Goal: Complete application form

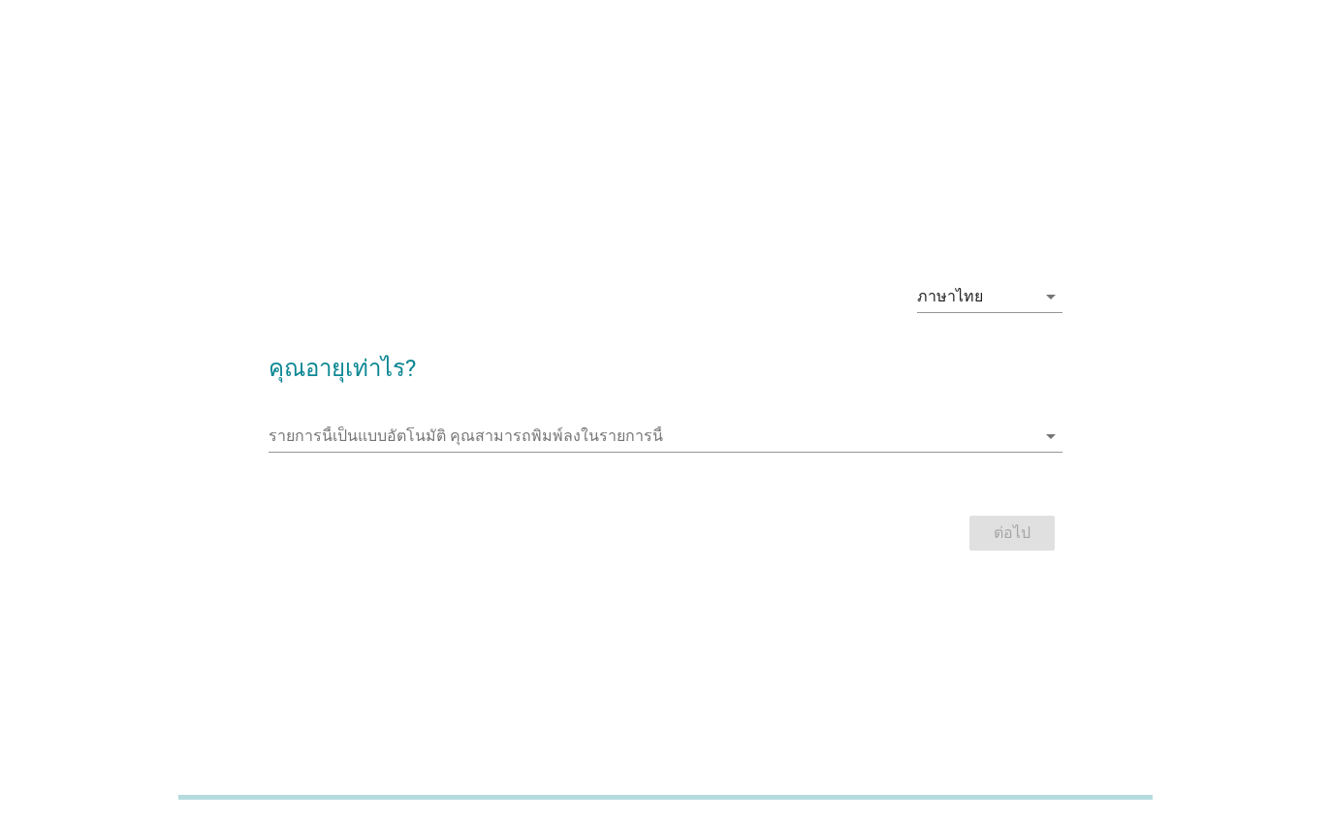
click at [653, 452] on input "รายการนี้เป็นแบบอัตโนมัติ คุณสามารถพิมพ์ลงในรายการนี้" at bounding box center [651, 436] width 767 height 31
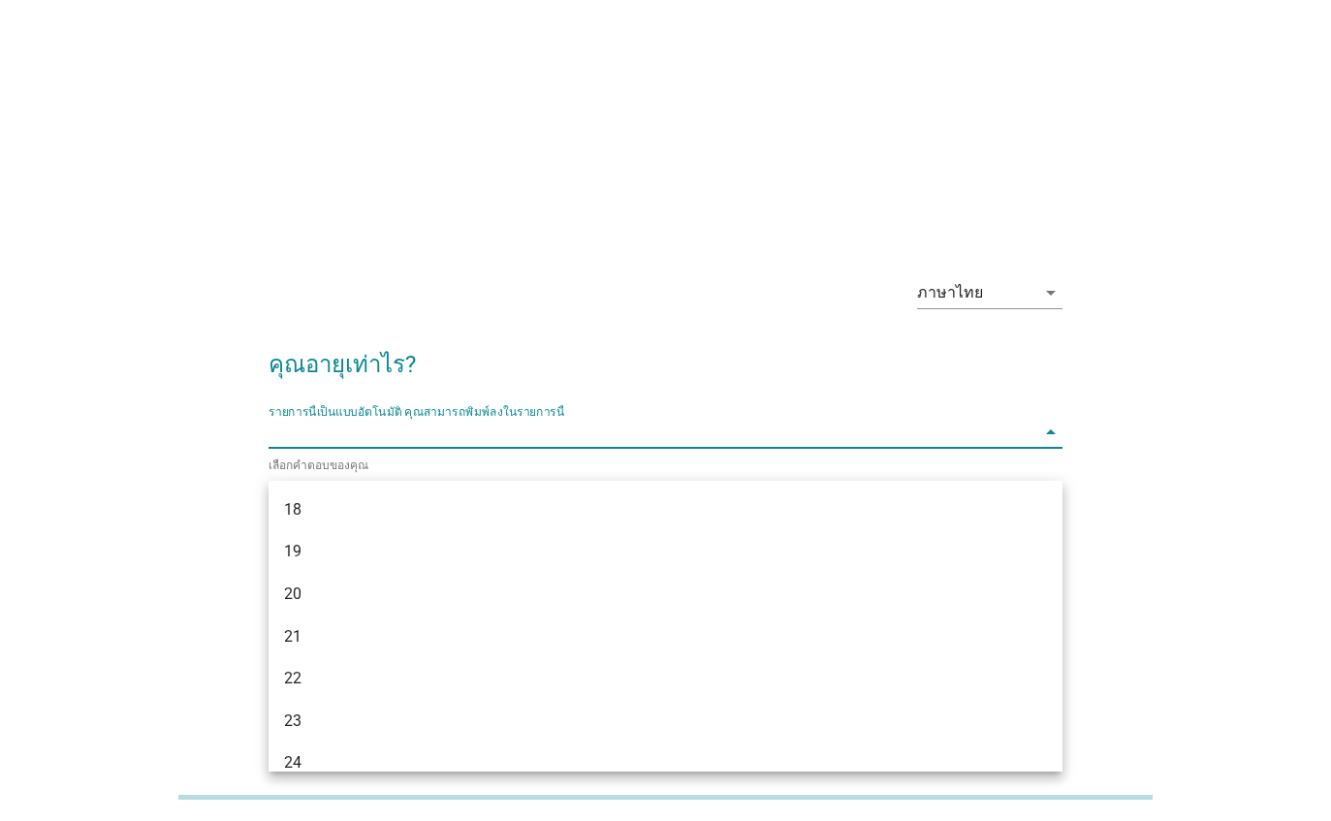
type input "+"
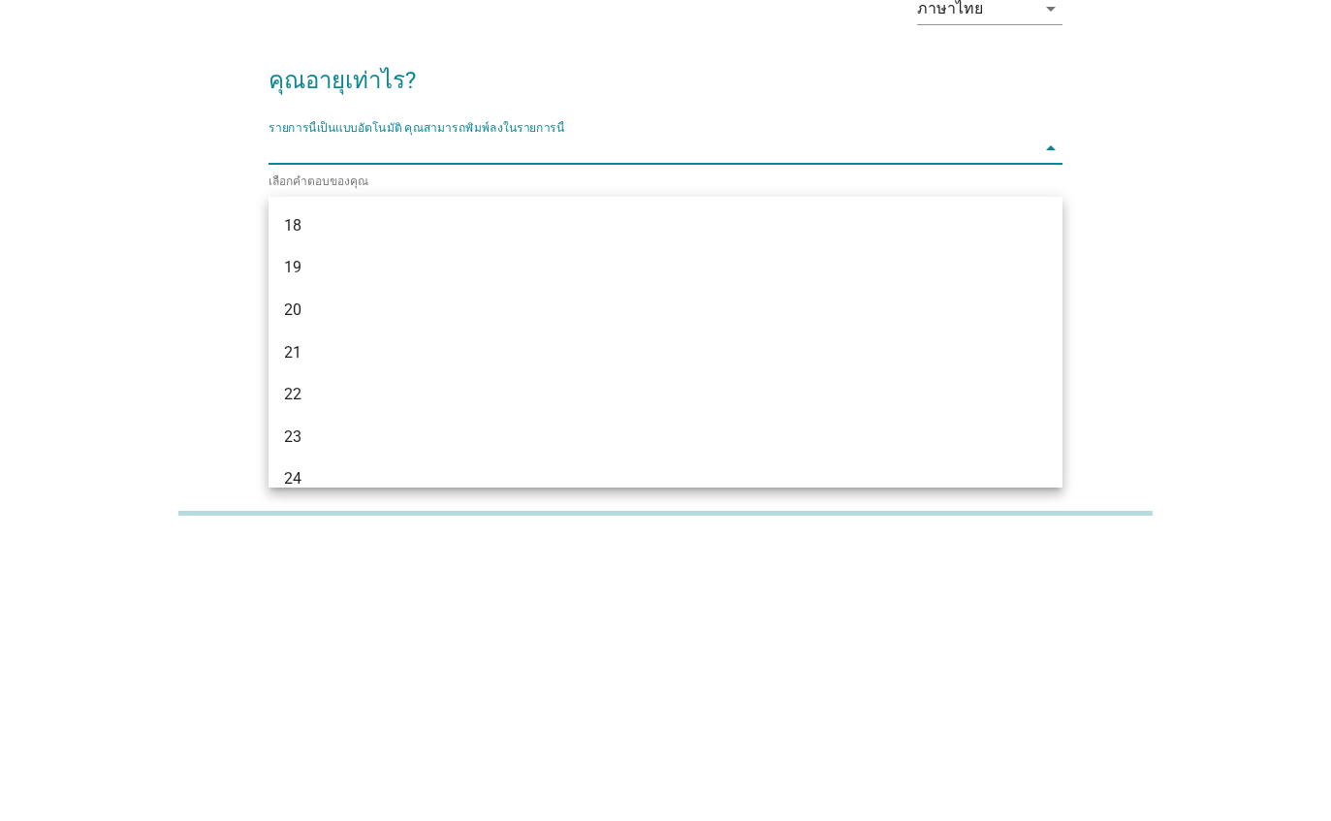
type input "2"
type input "1"
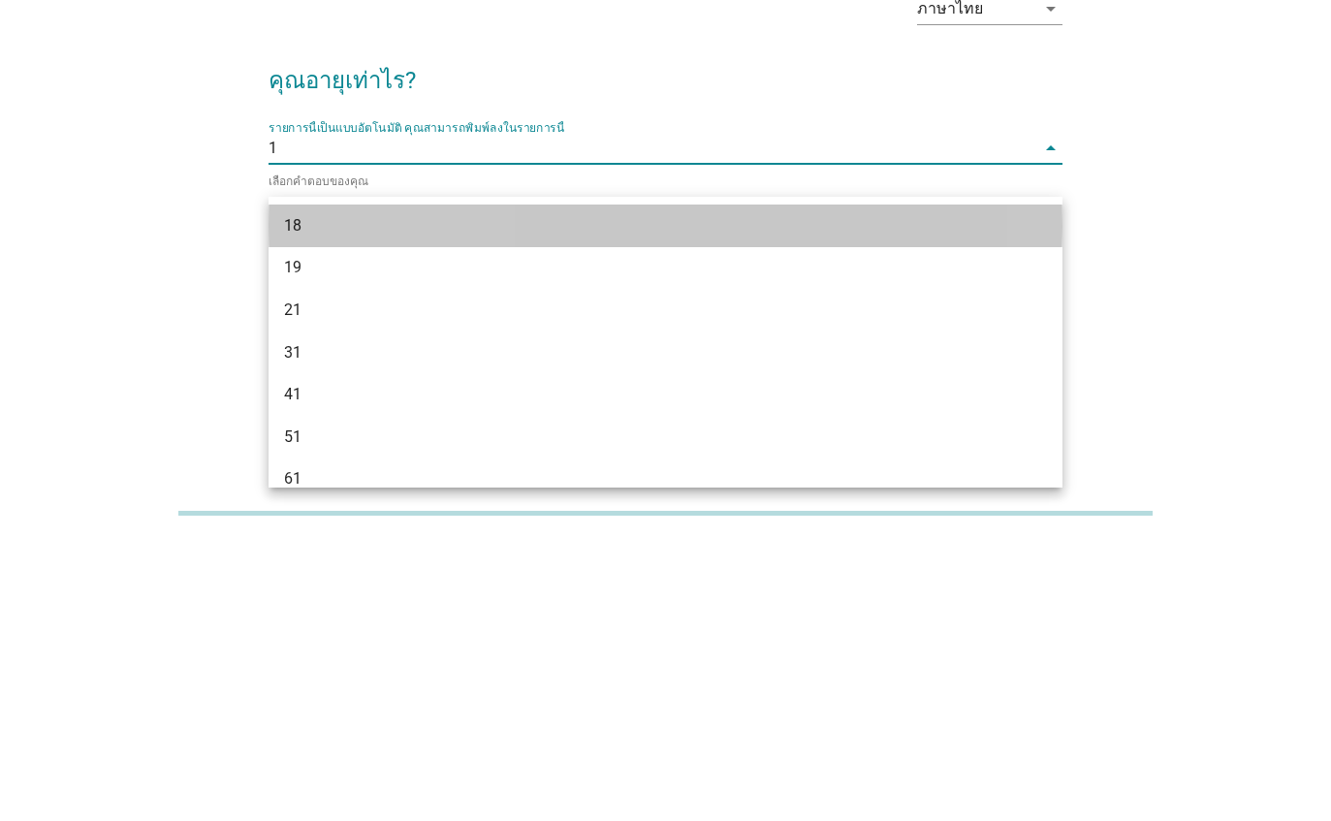
click at [454, 498] on div "18" at bounding box center [633, 509] width 699 height 23
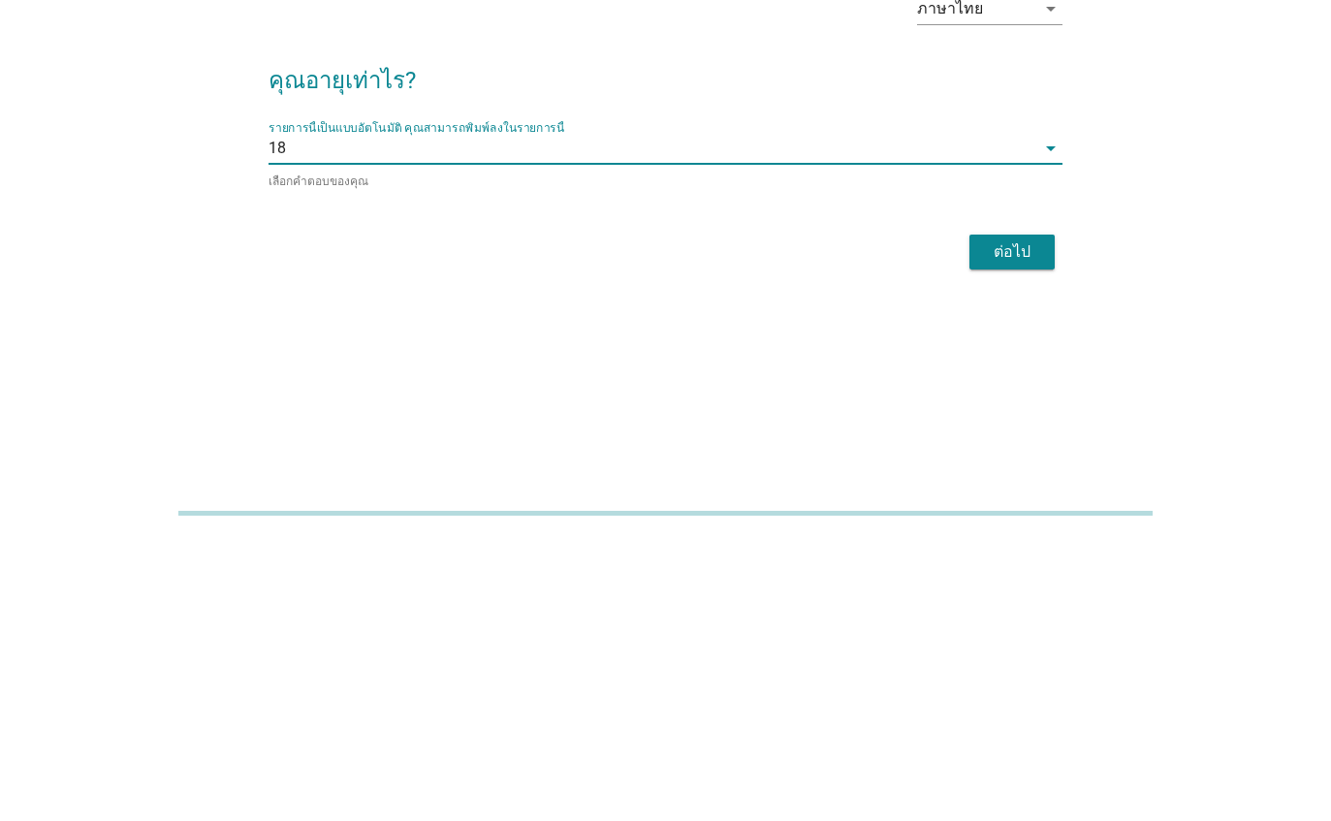
click at [1023, 524] on div "ต่อไป" at bounding box center [1012, 535] width 54 height 23
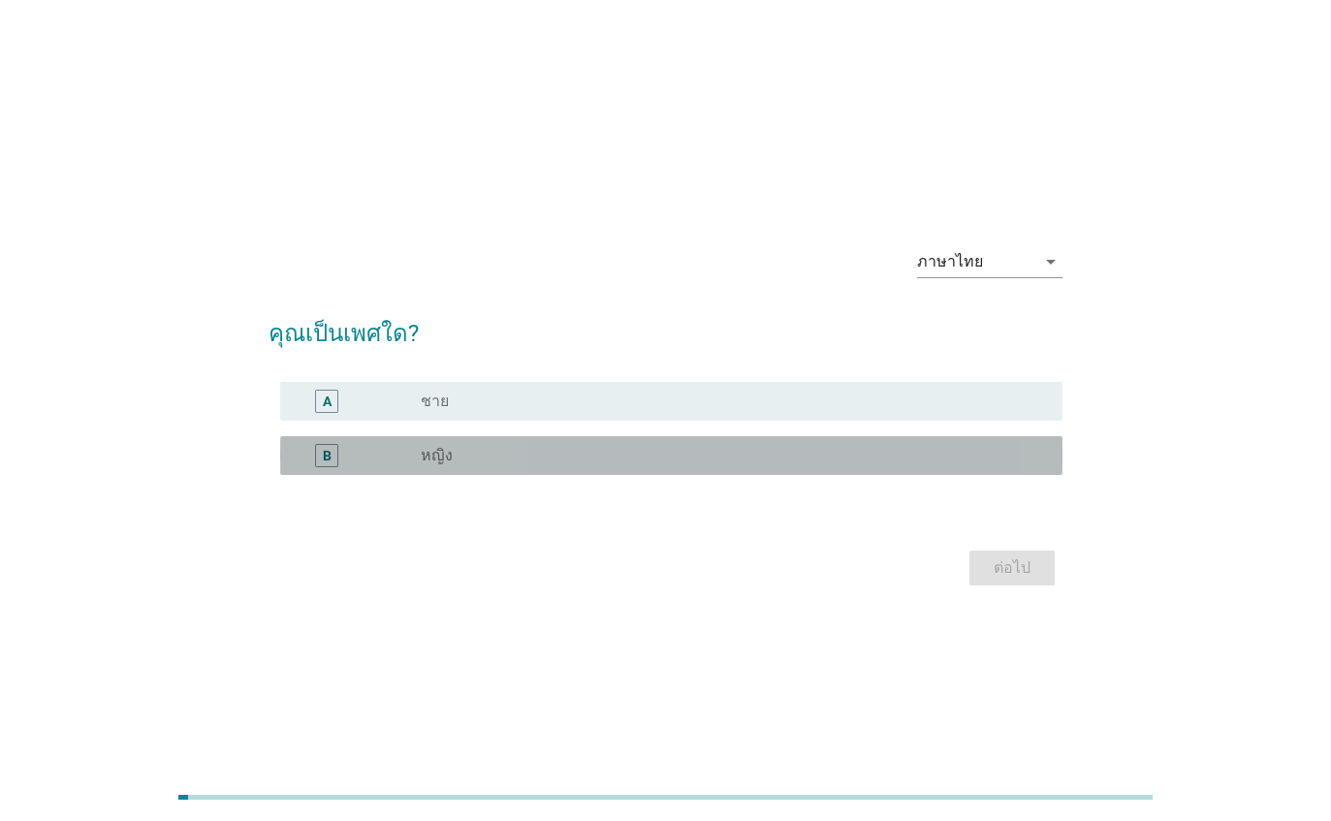
click at [621, 465] on div "radio_button_unchecked หญิง" at bounding box center [726, 455] width 611 height 19
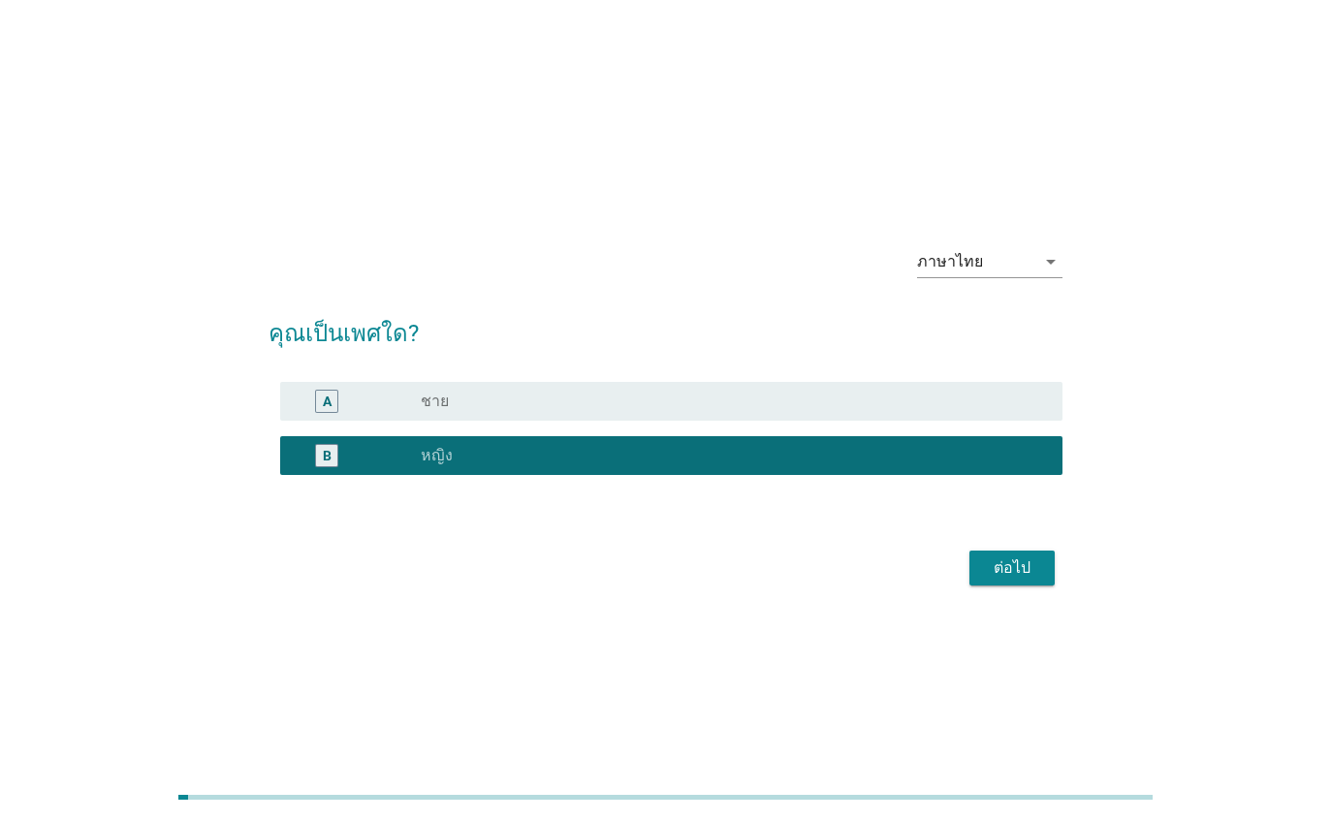
click at [1036, 580] on div "ต่อไป" at bounding box center [1012, 567] width 54 height 23
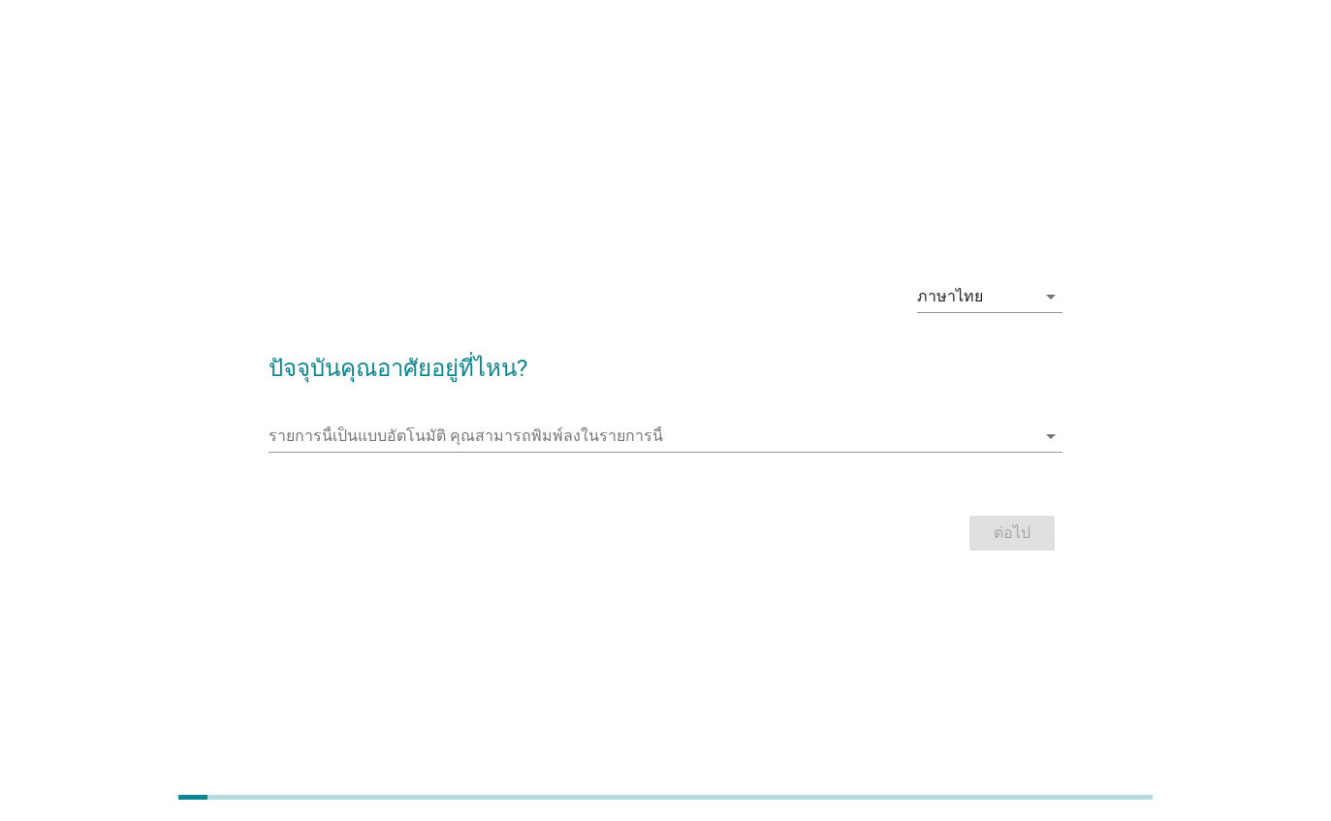
click at [827, 452] on input "รายการนี้เป็นแบบอัตโนมัติ คุณสามารถพิมพ์ลงในรายการนี้" at bounding box center [651, 436] width 767 height 31
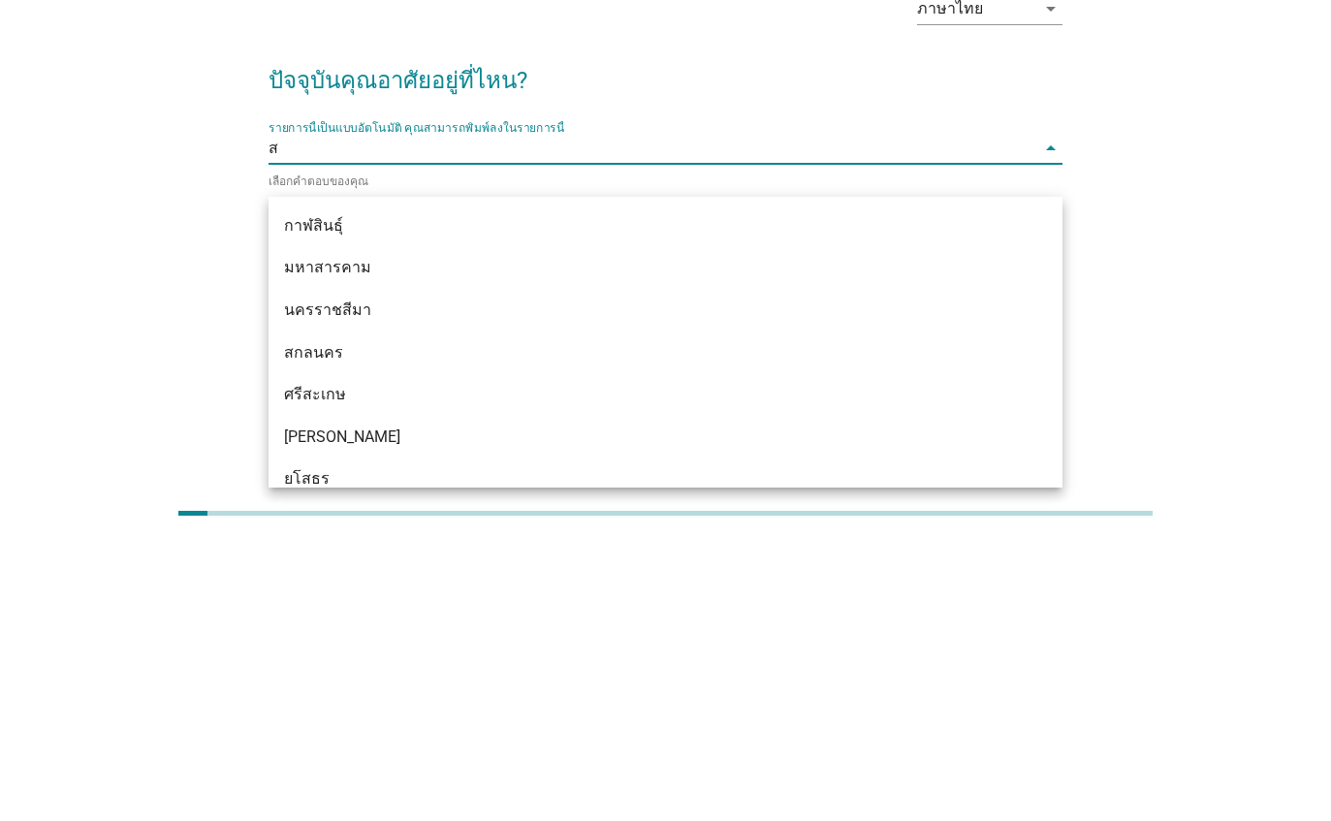
type input "สม"
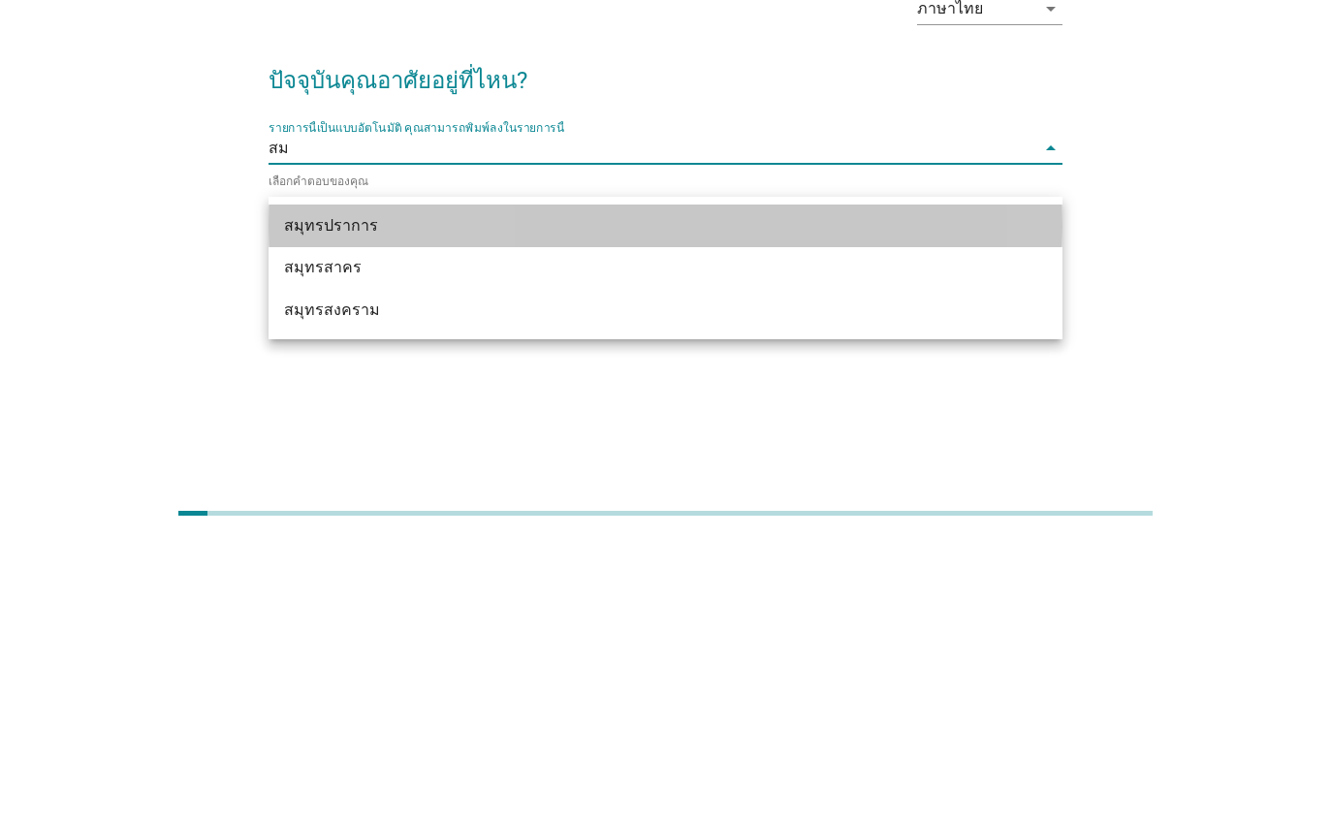
click at [672, 498] on div "สมุทรปราการ" at bounding box center [633, 509] width 699 height 23
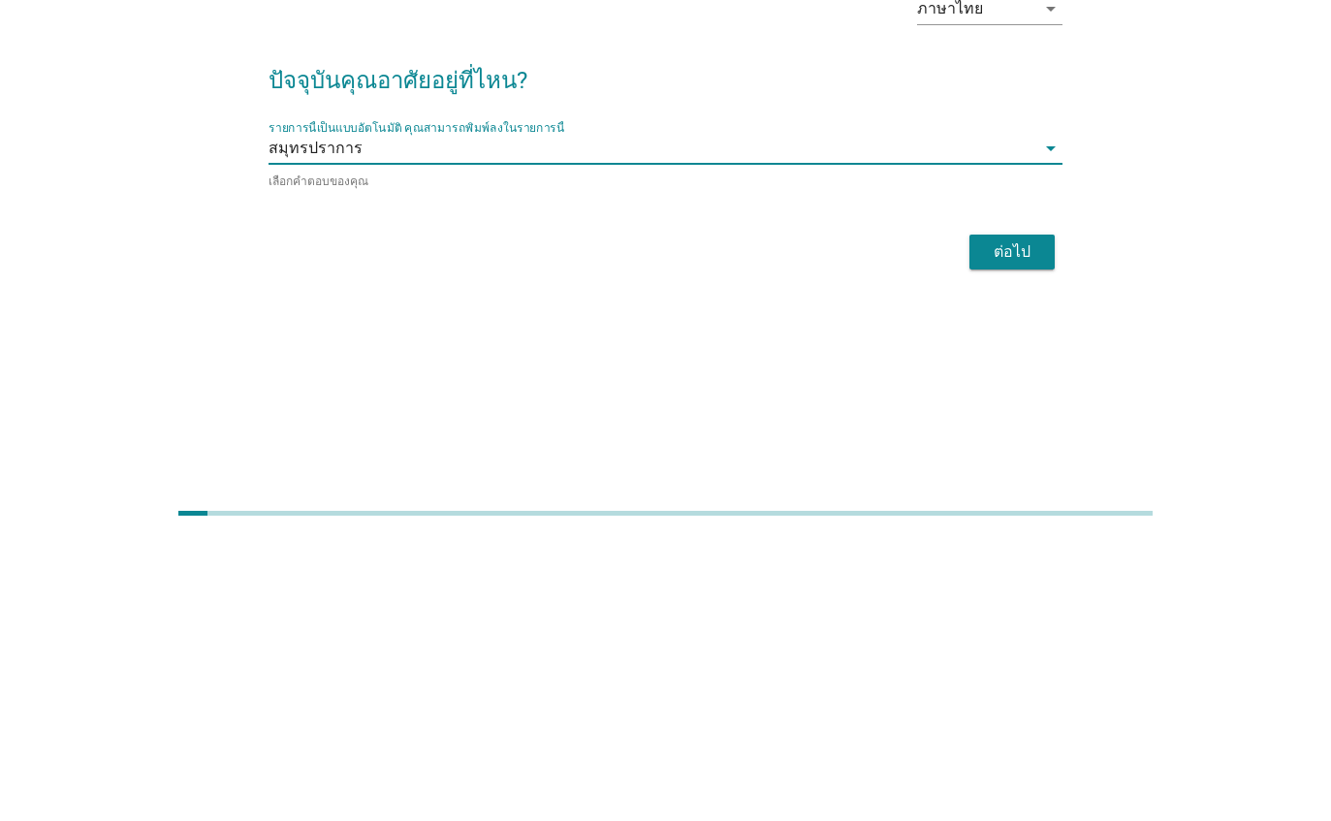
click at [1028, 524] on div "ต่อไป" at bounding box center [1012, 535] width 54 height 23
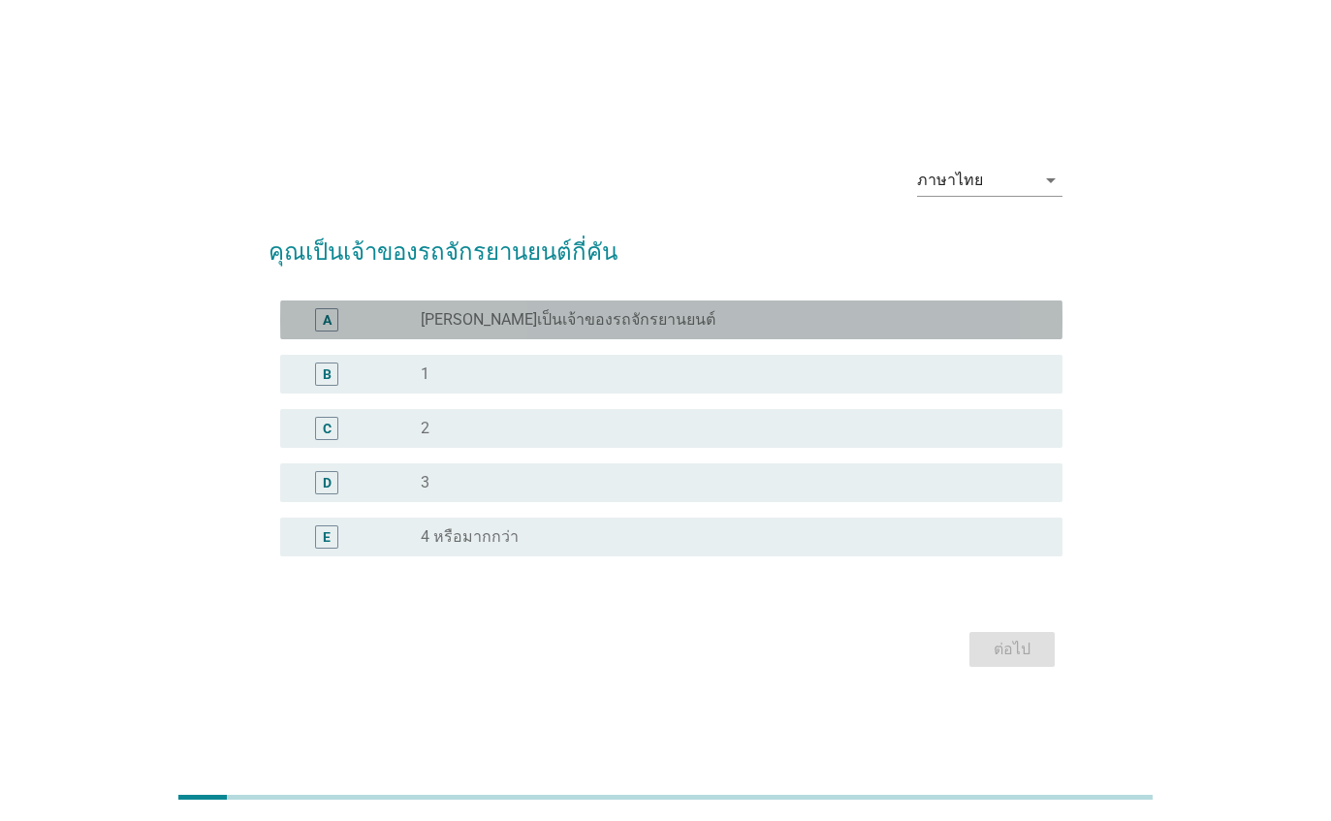
click at [949, 339] on div "A radio_button_unchecked [PERSON_NAME]เป็นเจ้าของรถจักรยานยนต์" at bounding box center [671, 319] width 782 height 39
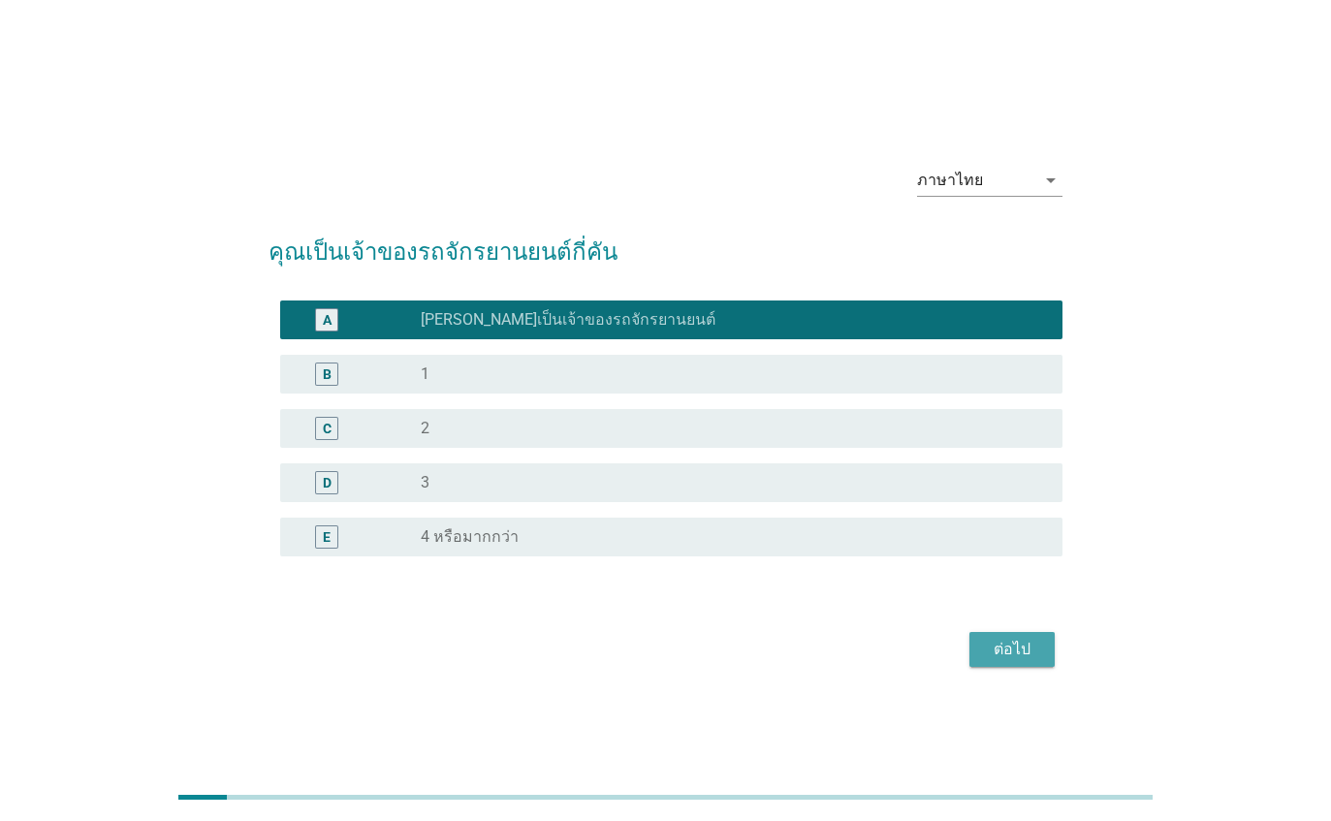
click at [1009, 661] on div "ต่อไป" at bounding box center [1012, 649] width 54 height 23
